Goal: Task Accomplishment & Management: Manage account settings

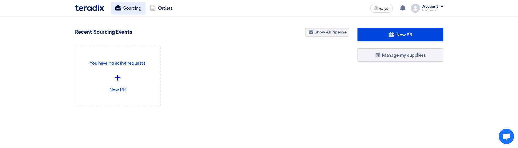
click at [133, 7] on link "Sourcing" at bounding box center [128, 8] width 35 height 12
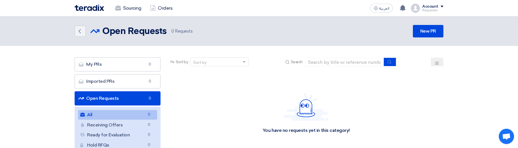
click at [431, 9] on div "Requester" at bounding box center [432, 10] width 21 height 3
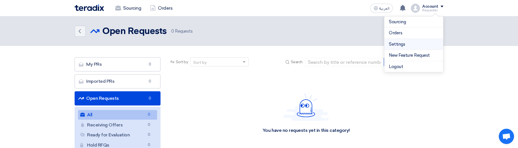
click at [400, 45] on link "Settings" at bounding box center [414, 44] width 50 height 6
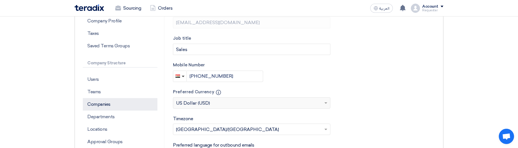
scroll to position [136, 0]
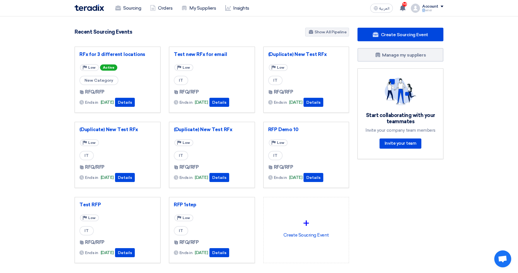
click at [425, 9] on div "Owner" at bounding box center [432, 10] width 21 height 3
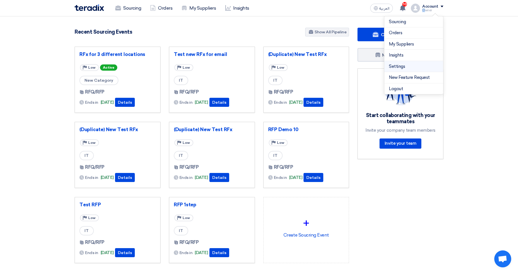
click at [399, 68] on link "Settings" at bounding box center [414, 66] width 50 height 6
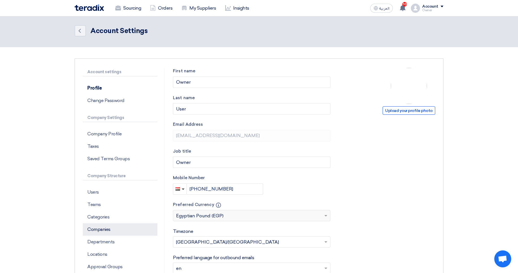
scroll to position [68, 0]
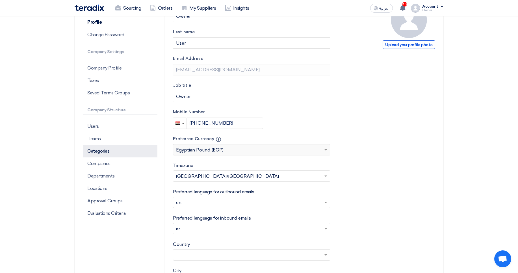
click at [112, 154] on p "Categories" at bounding box center [120, 151] width 75 height 12
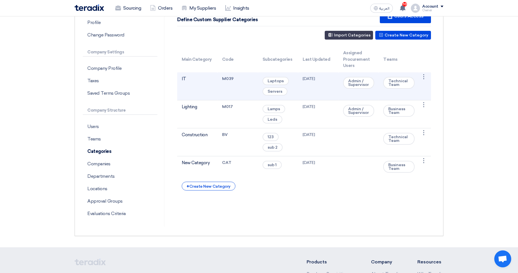
scroll to position [68, 0]
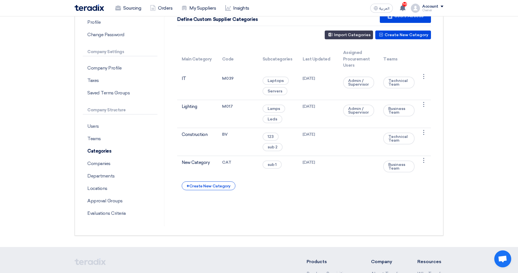
drag, startPoint x: 182, startPoint y: 72, endPoint x: 452, endPoint y: 171, distance: 287.3
click at [452, 171] on section "Account settings Profile Change Password Company Settings Company Profile Taxes…" at bounding box center [259, 114] width 518 height 266
click at [497, 153] on section "Account settings Profile Change Password Company Settings Company Profile Taxes…" at bounding box center [259, 114] width 518 height 266
drag, startPoint x: 171, startPoint y: 71, endPoint x: 469, endPoint y: 165, distance: 312.1
click at [469, 165] on section "Account settings Profile Change Password Company Settings Company Profile Taxes…" at bounding box center [259, 114] width 518 height 266
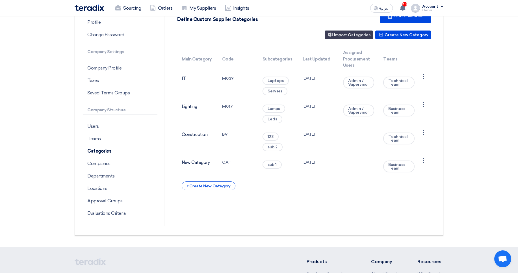
click at [489, 142] on section "Account settings Profile Change Password Company Settings Company Profile Taxes…" at bounding box center [259, 114] width 518 height 266
